Goal: Task Accomplishment & Management: Use online tool/utility

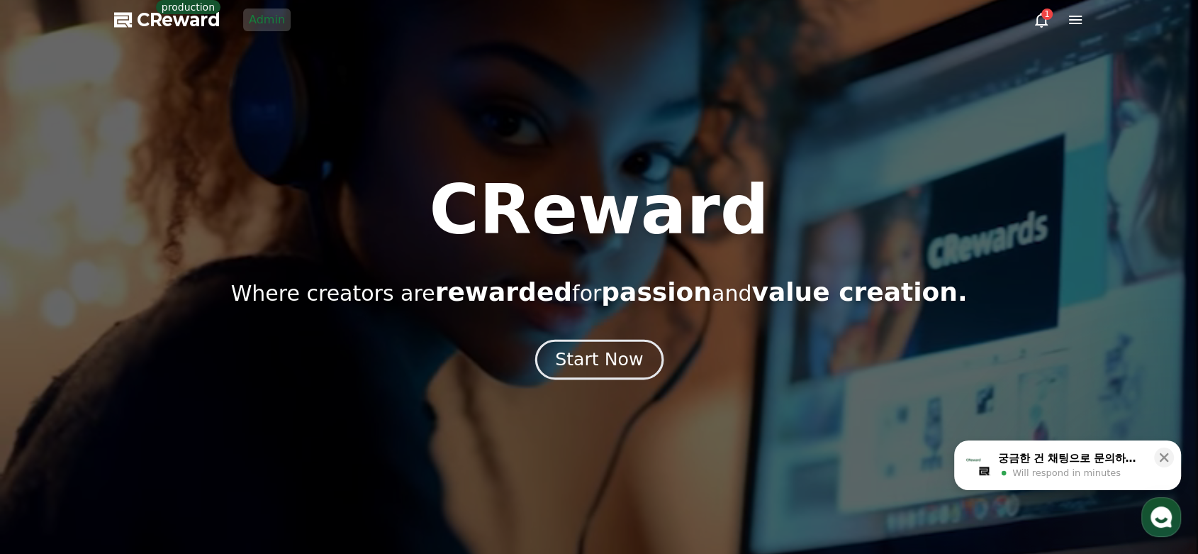
click at [631, 361] on div "Start Now" at bounding box center [599, 359] width 88 height 24
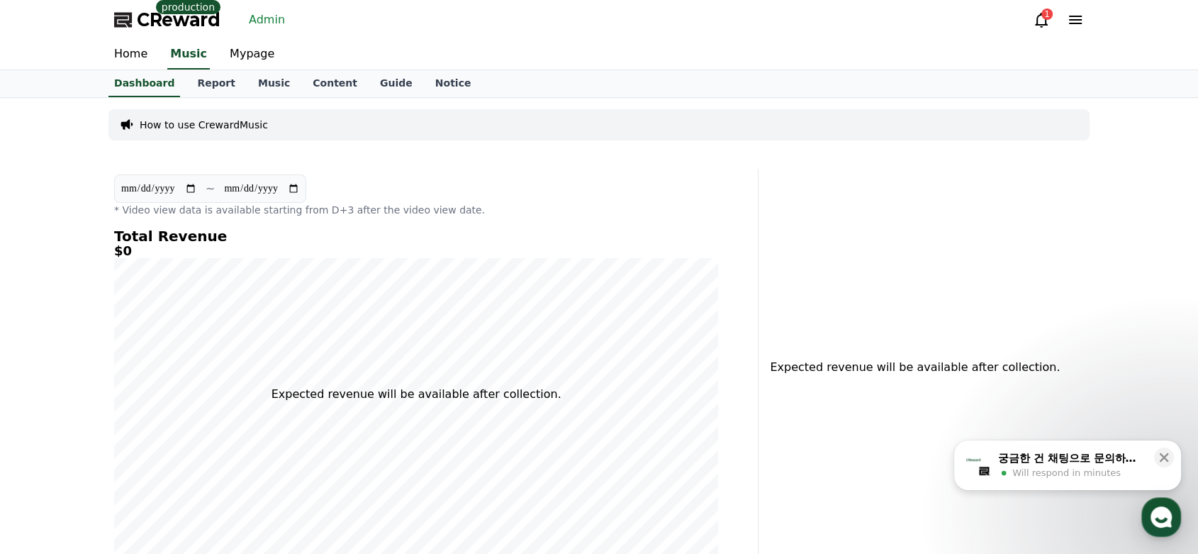
click at [267, 19] on link "Admin" at bounding box center [266, 20] width 47 height 23
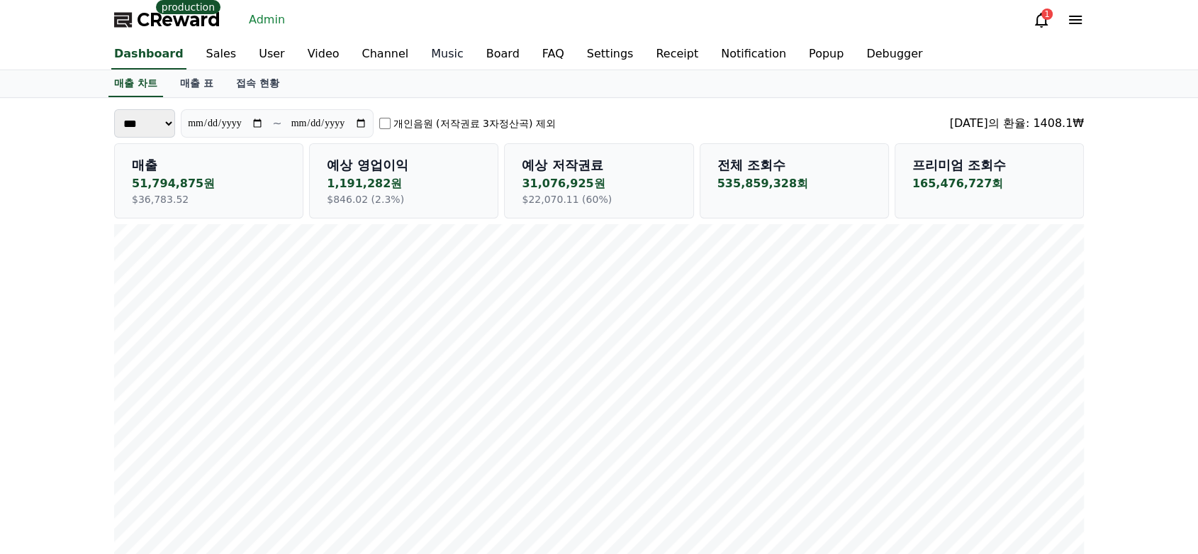
click at [427, 55] on link "Music" at bounding box center [447, 55] width 55 height 30
click at [147, 47] on link "Dashboard" at bounding box center [145, 55] width 84 height 30
click at [429, 52] on link "Music" at bounding box center [447, 55] width 55 height 30
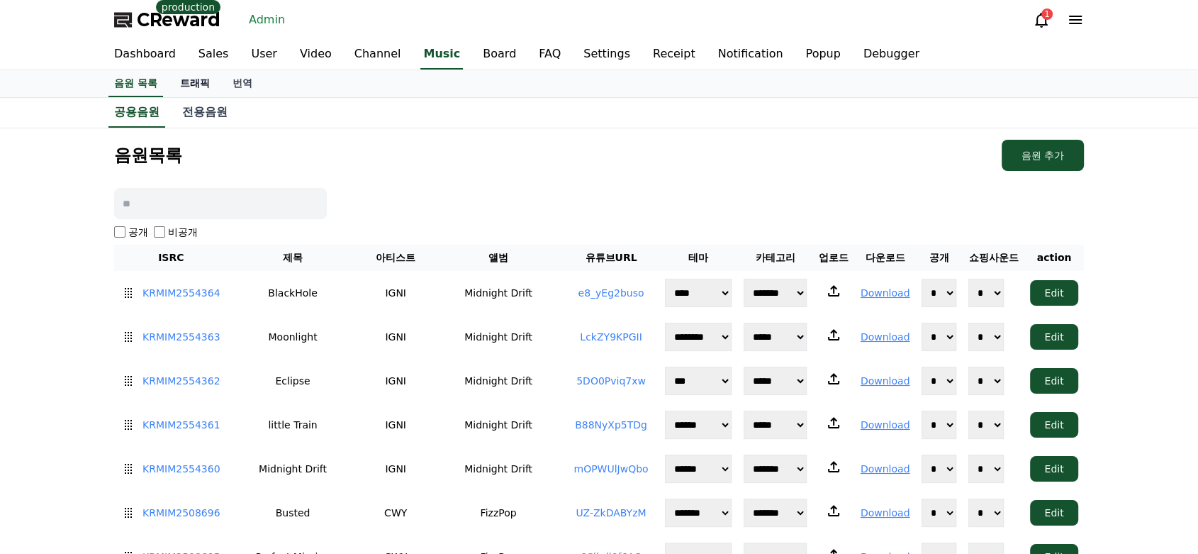
click at [179, 77] on link "트래픽" at bounding box center [195, 83] width 52 height 27
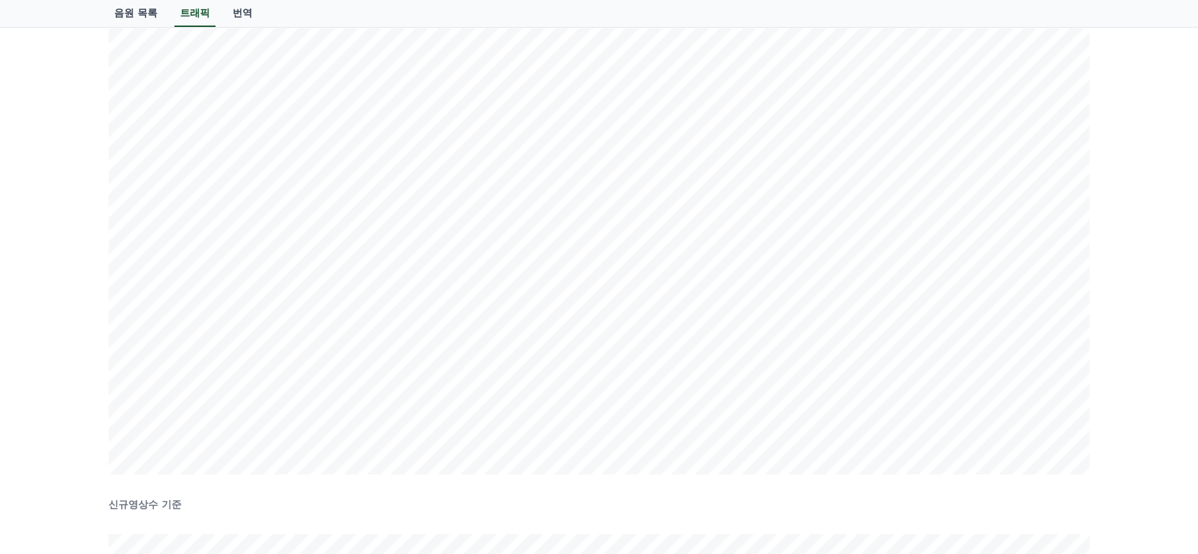
scroll to position [157, 0]
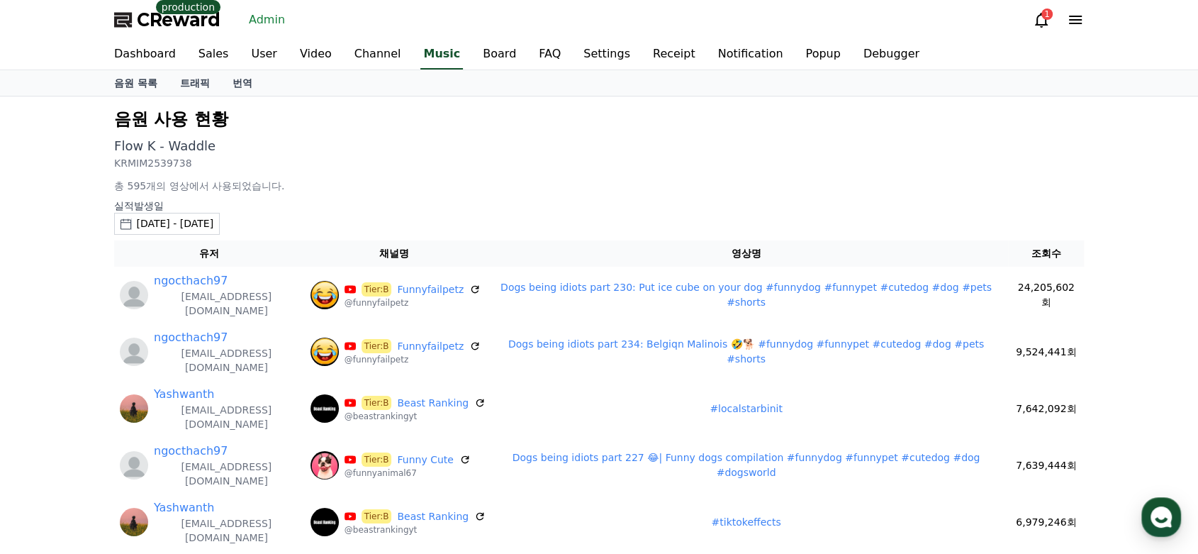
scroll to position [79, 0]
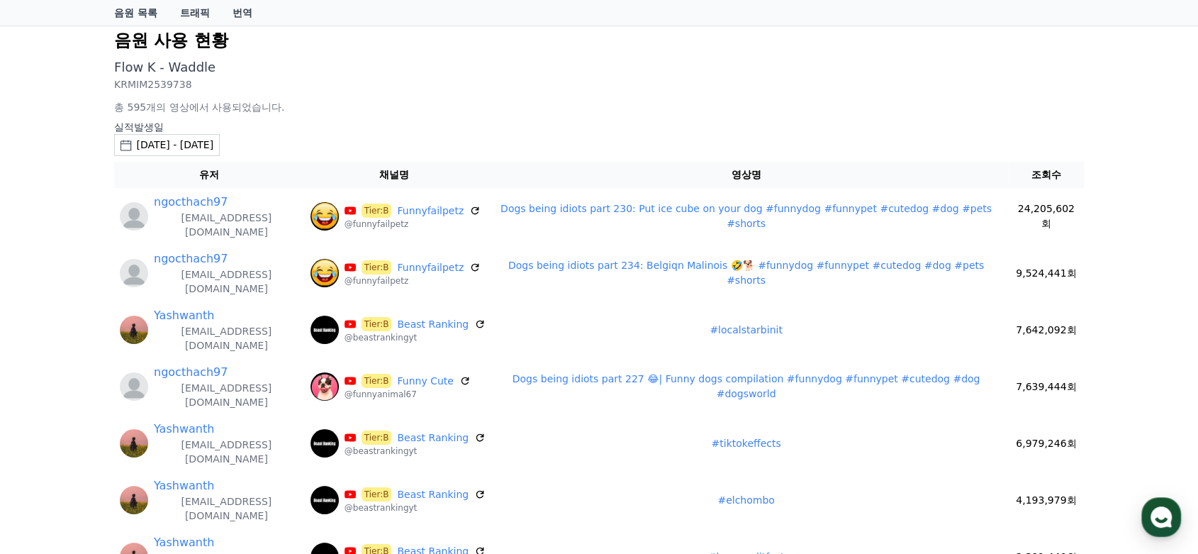
click at [205, 148] on div "[DATE] - [DATE]" at bounding box center [174, 144] width 77 height 15
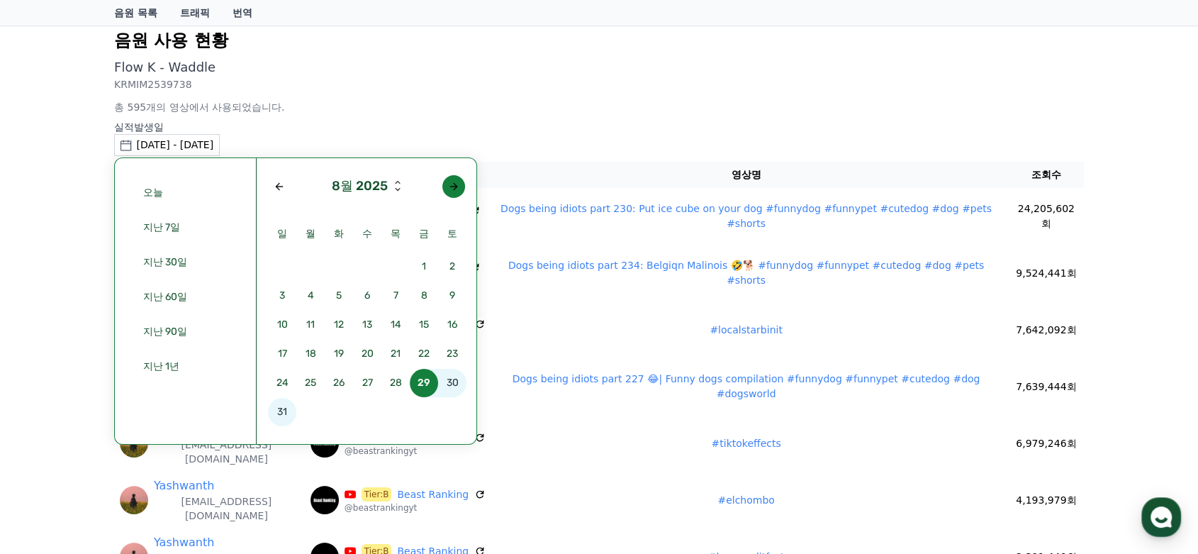
click at [454, 183] on div "Next month" at bounding box center [453, 186] width 11 height 11
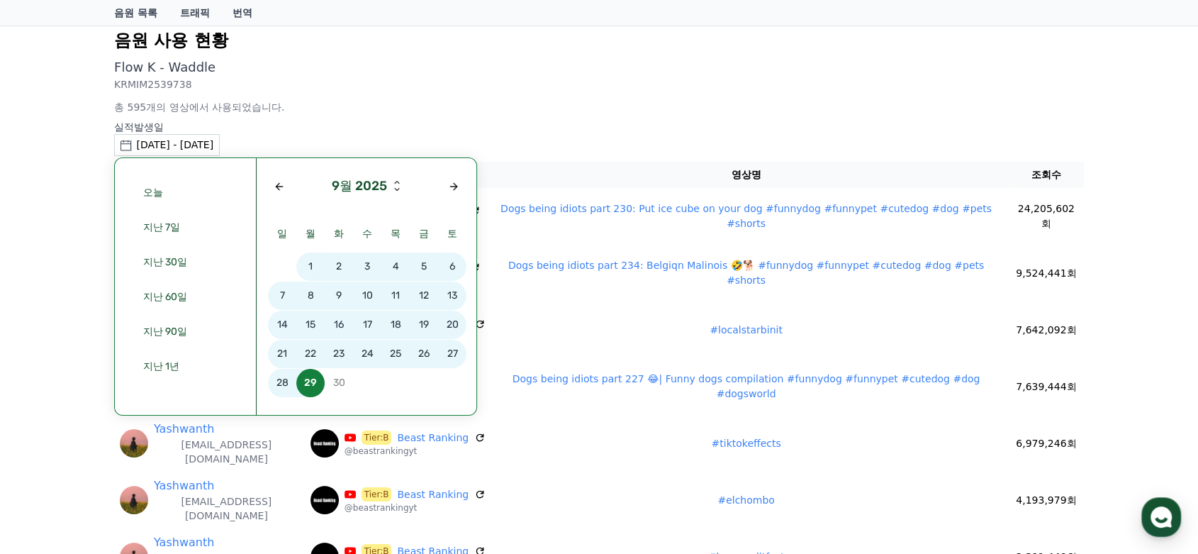
click at [393, 354] on span "25" at bounding box center [395, 353] width 28 height 28
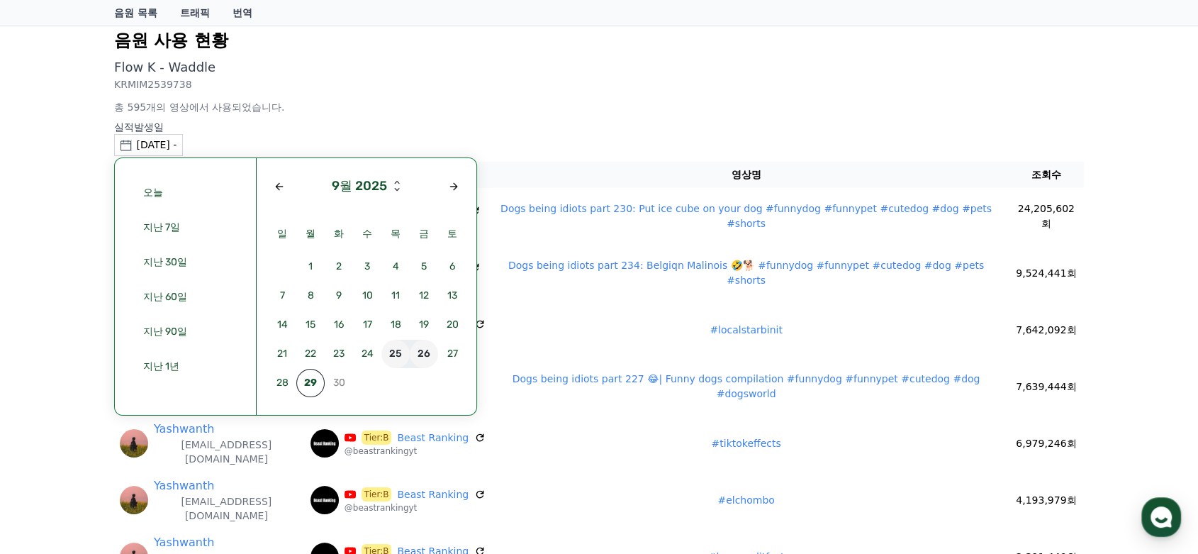
click at [417, 353] on span "26" at bounding box center [424, 353] width 28 height 28
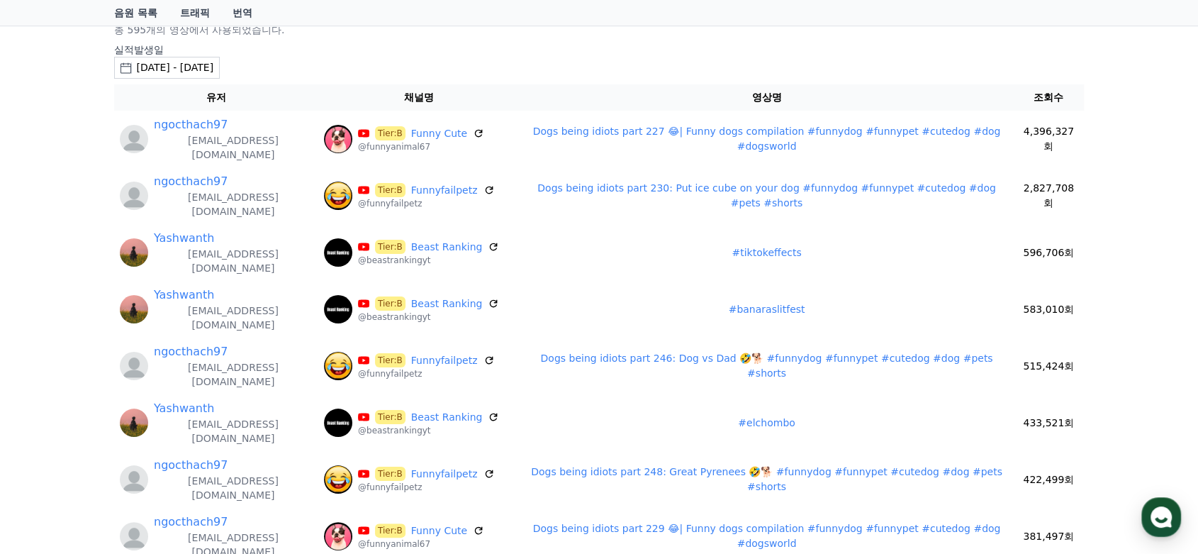
scroll to position [151, 0]
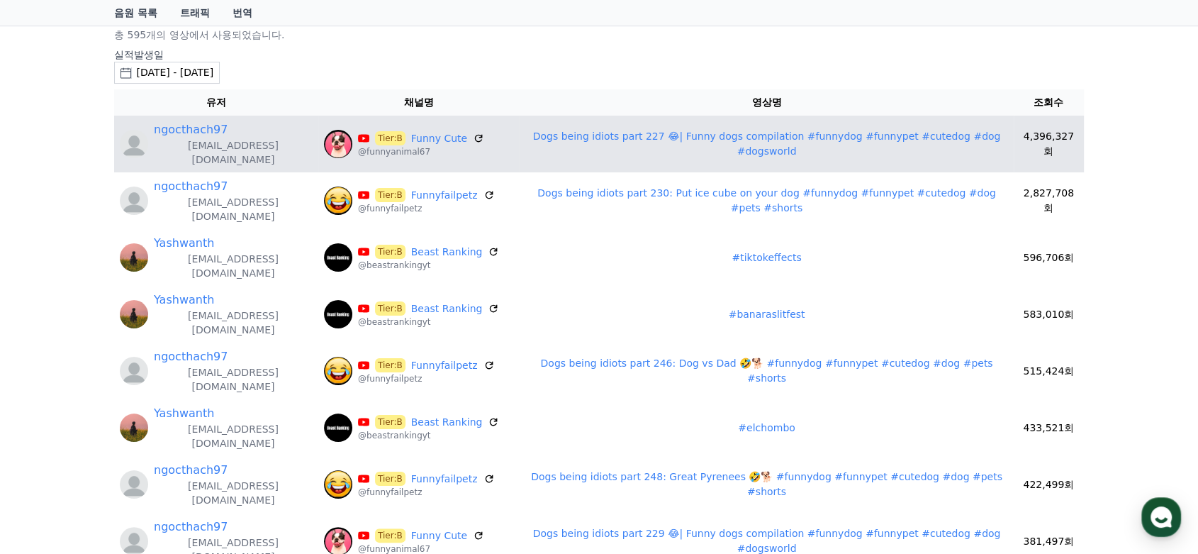
click at [819, 137] on link "Dogs being idiots part 227 😂| Funny dogs compilation #funnydog #funnypet #cuted…" at bounding box center [767, 143] width 468 height 26
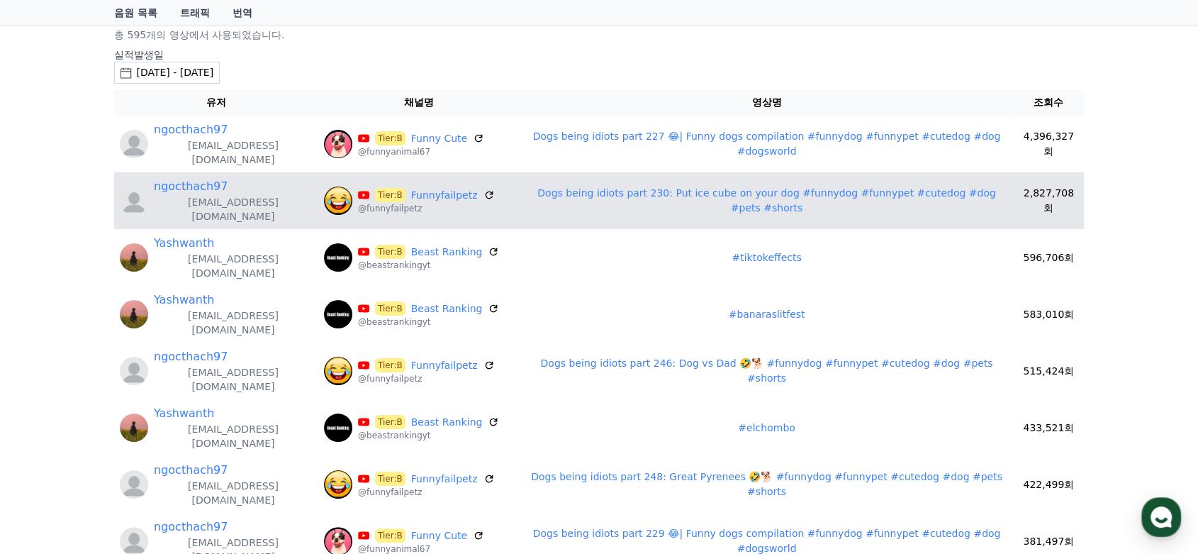
click at [575, 187] on link "Dogs being idiots part 230: Put ice cube on your dog #funnydog #funnypet #cuted…" at bounding box center [766, 200] width 459 height 26
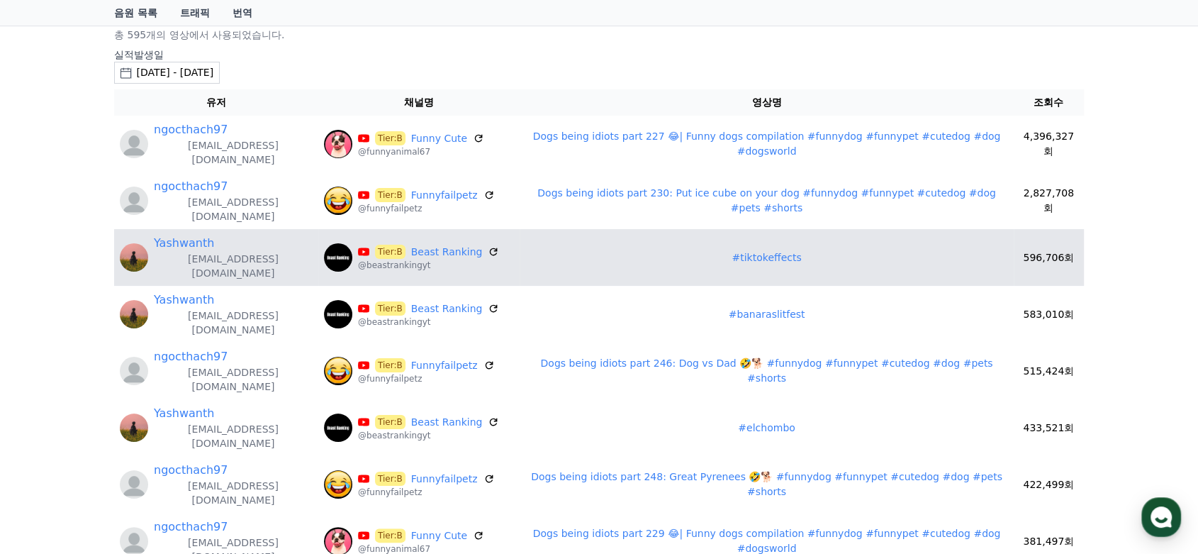
click at [772, 252] on link "#tiktokeffects" at bounding box center [765, 257] width 69 height 11
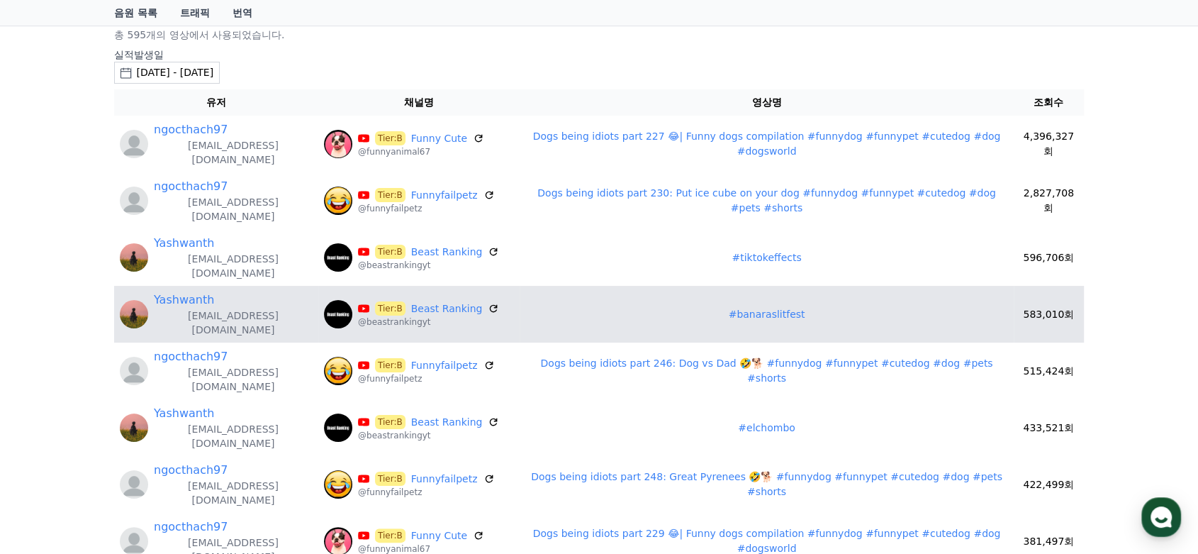
click at [739, 308] on link "#banaraslitfest" at bounding box center [767, 313] width 77 height 11
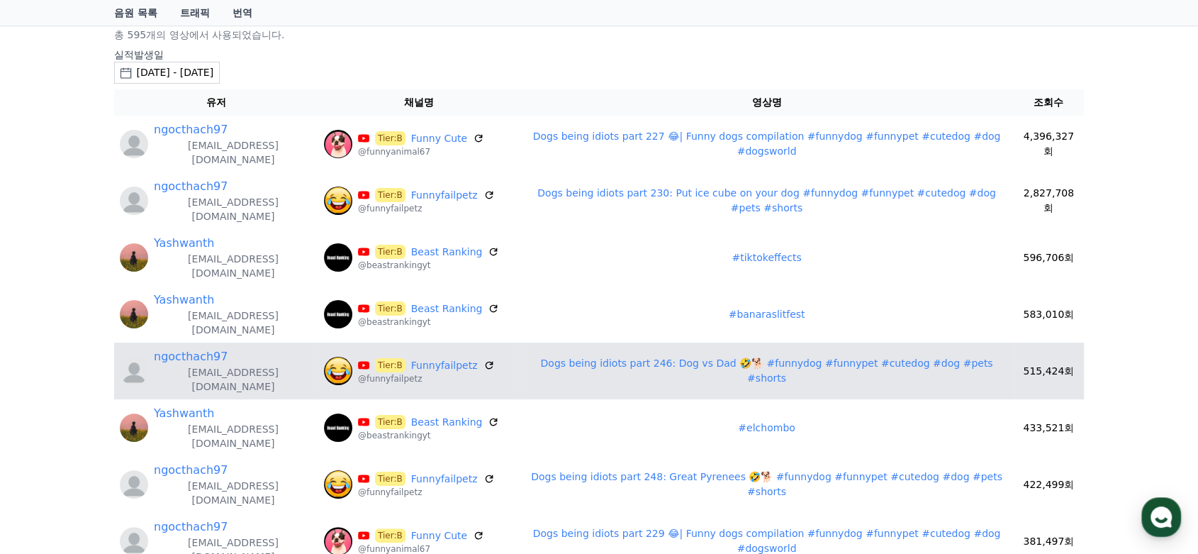
click at [661, 357] on link "Dogs being idiots part 246: Dog vs Dad 🤣🐕 #funnydog #funnypet #cutedog #dog #pe…" at bounding box center [766, 370] width 452 height 26
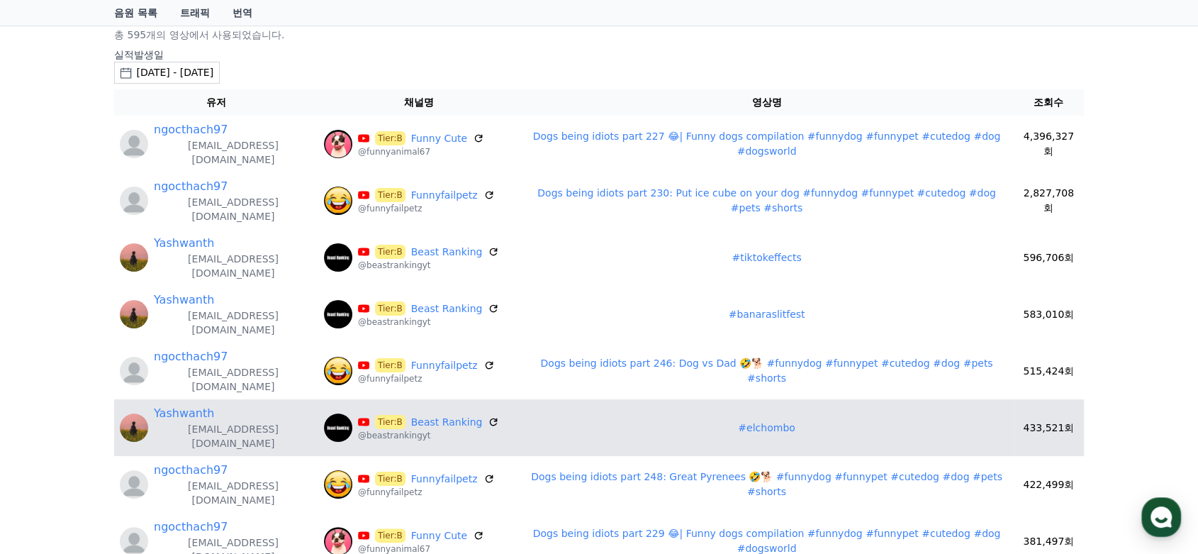
click at [756, 399] on td "#elchombo" at bounding box center [765, 427] width 493 height 57
click at [763, 422] on link "#elchombo" at bounding box center [766, 427] width 57 height 11
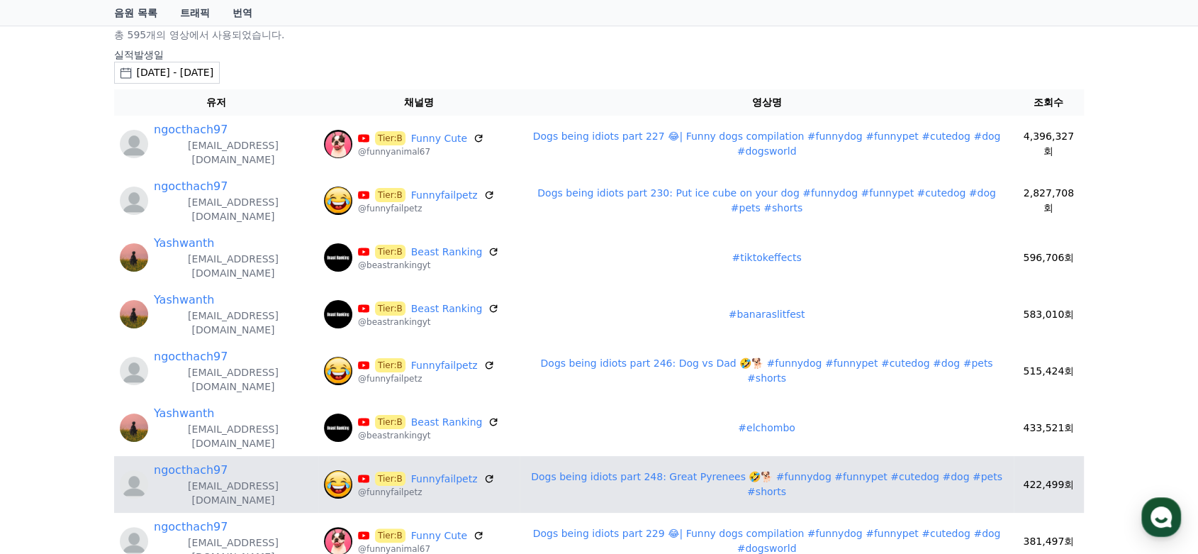
click at [636, 471] on link "Dogs being idiots part 248: Great Pyrenees 🤣🐕 #funnydog #funnypet #cutedog #dog…" at bounding box center [766, 484] width 471 height 26
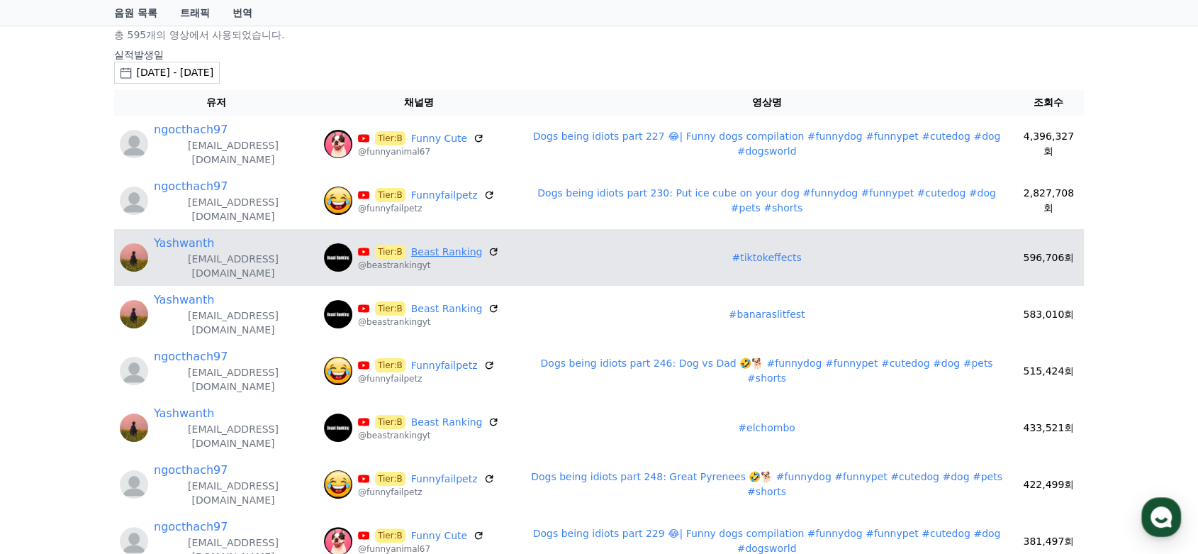
click at [429, 245] on link "Beast Ranking" at bounding box center [447, 252] width 72 height 15
